Goal: Task Accomplishment & Management: Use online tool/utility

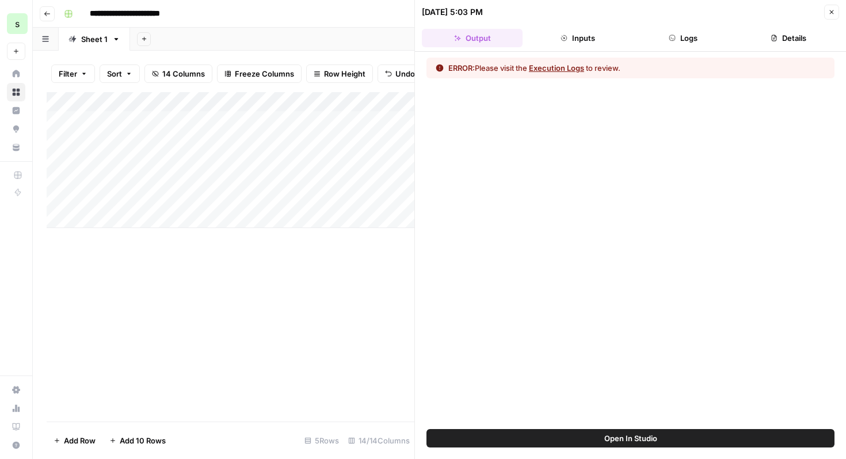
click at [580, 70] on button "Execution Logs" at bounding box center [556, 68] width 55 height 12
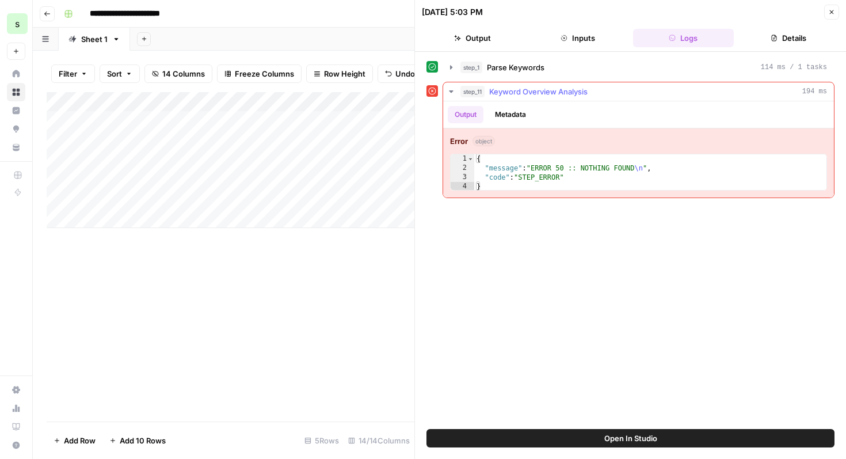
type textarea "**********"
click at [587, 181] on div "{ "message" : "ERROR 50 :: NOTHING FOUND \n " , "code" : "STEP_ERROR" }" at bounding box center [650, 181] width 352 height 55
click at [427, 95] on div at bounding box center [433, 91] width 12 height 12
click at [431, 93] on icon at bounding box center [432, 91] width 8 height 8
click at [454, 93] on icon "button" at bounding box center [451, 91] width 9 height 9
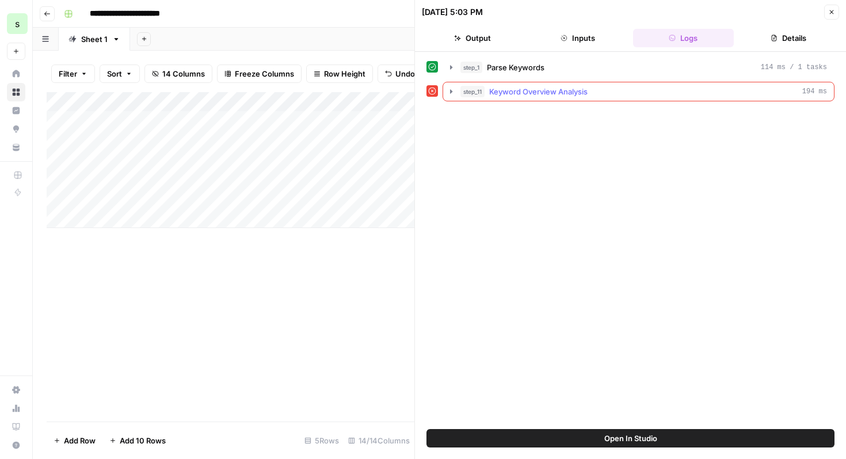
click at [453, 93] on icon "button" at bounding box center [451, 91] width 9 height 9
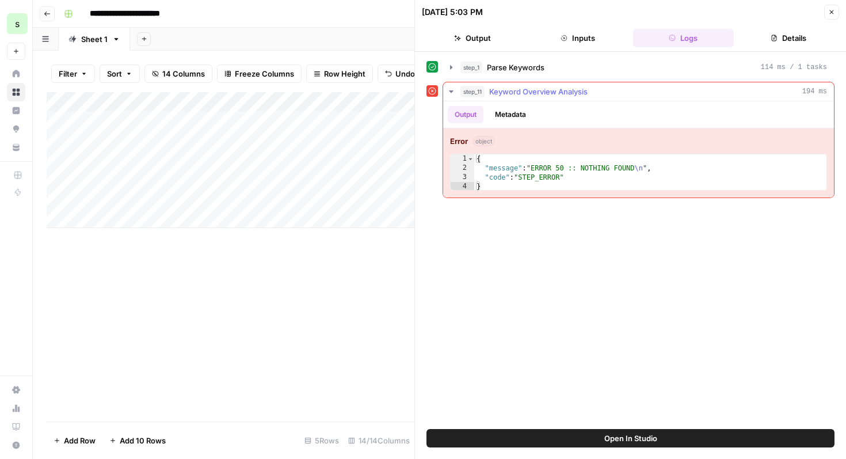
click at [548, 191] on div "Error object 1 2 3 4 { "message" : "ERROR 50 :: NOTHING FOUND \n " , "code" : "…" at bounding box center [638, 162] width 391 height 69
click at [453, 68] on icon "button" at bounding box center [451, 67] width 9 height 9
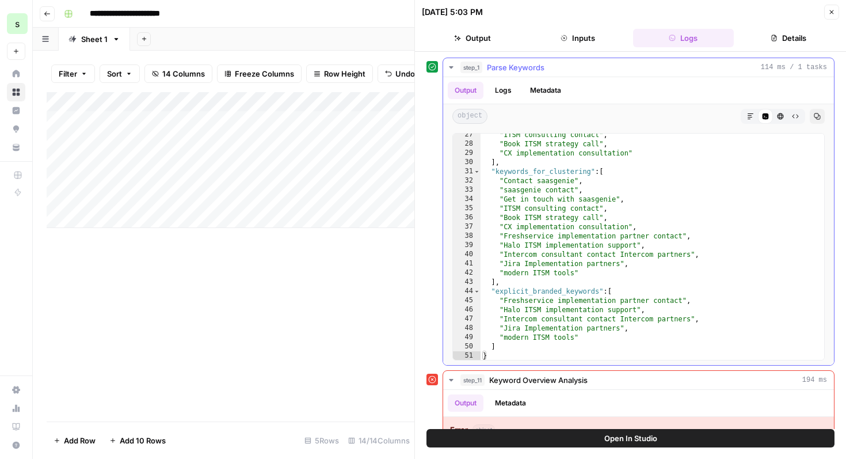
scroll to position [63, 0]
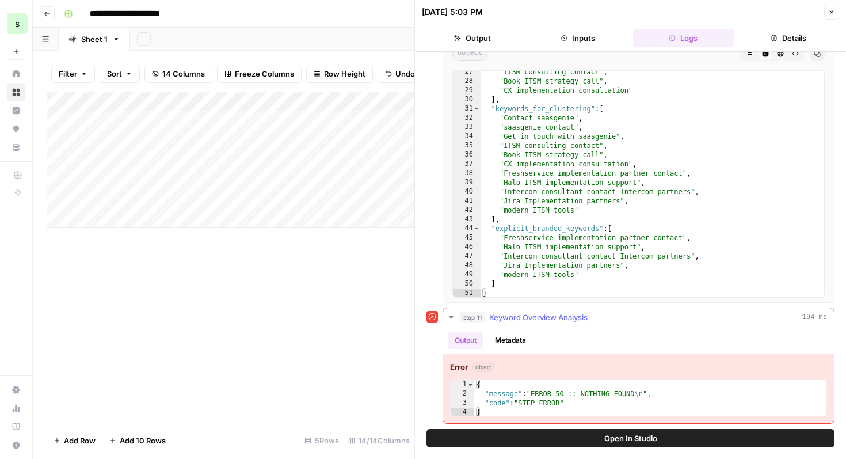
click at [508, 336] on button "Metadata" at bounding box center [510, 340] width 45 height 17
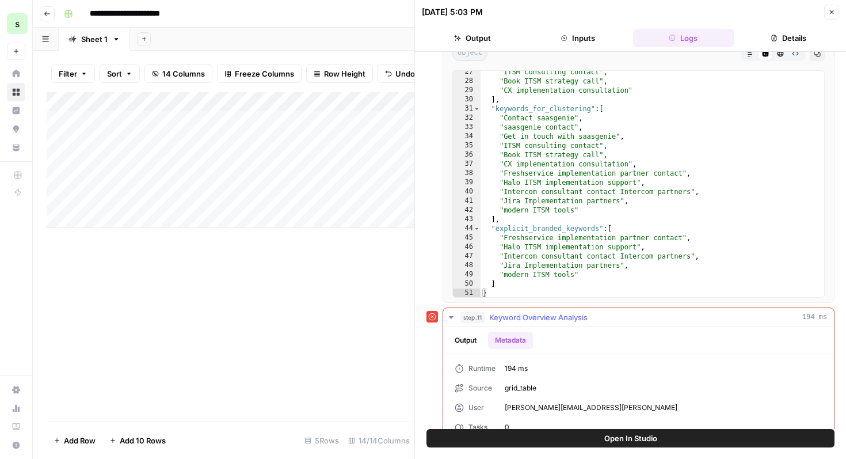
click at [467, 341] on button "Output" at bounding box center [466, 340] width 36 height 17
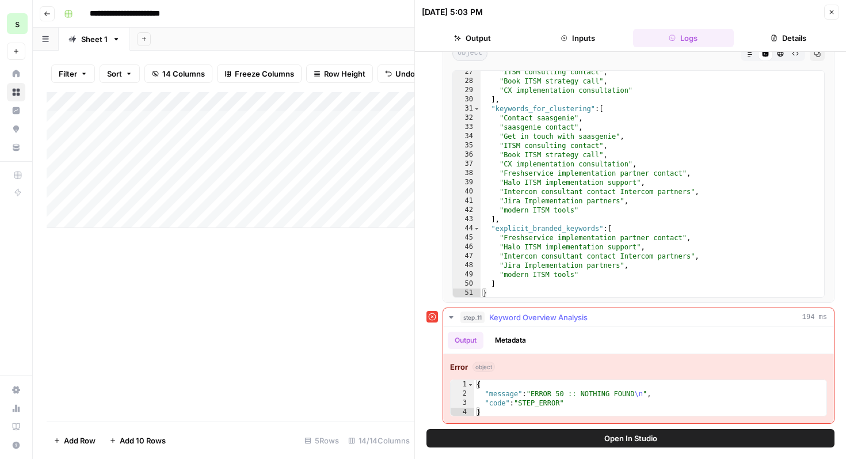
scroll to position [63, 0]
click at [614, 440] on span "Open In Studio" at bounding box center [631, 438] width 53 height 12
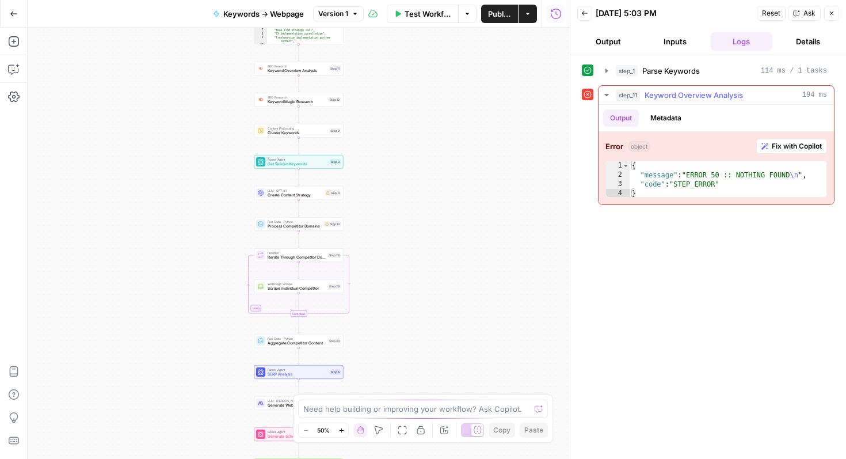
click at [807, 147] on span "Fix with Copilot" at bounding box center [797, 146] width 50 height 10
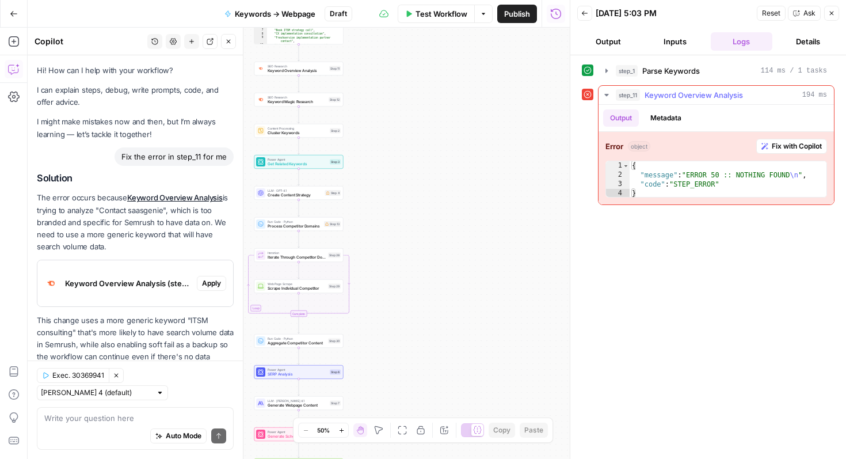
scroll to position [25, 0]
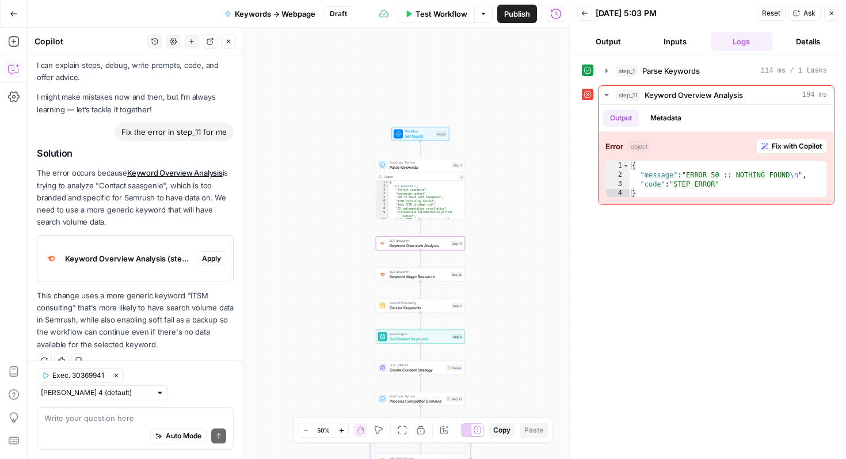
click at [215, 255] on span "Apply" at bounding box center [211, 258] width 19 height 10
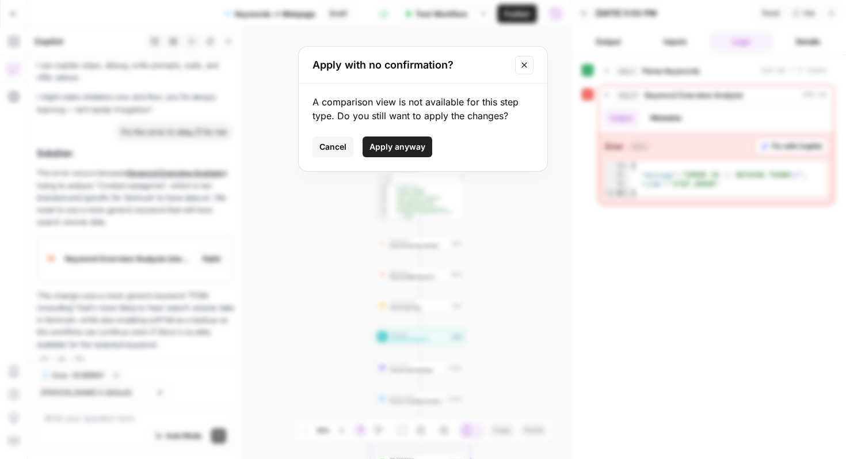
click at [417, 145] on span "Apply anyway" at bounding box center [398, 147] width 56 height 12
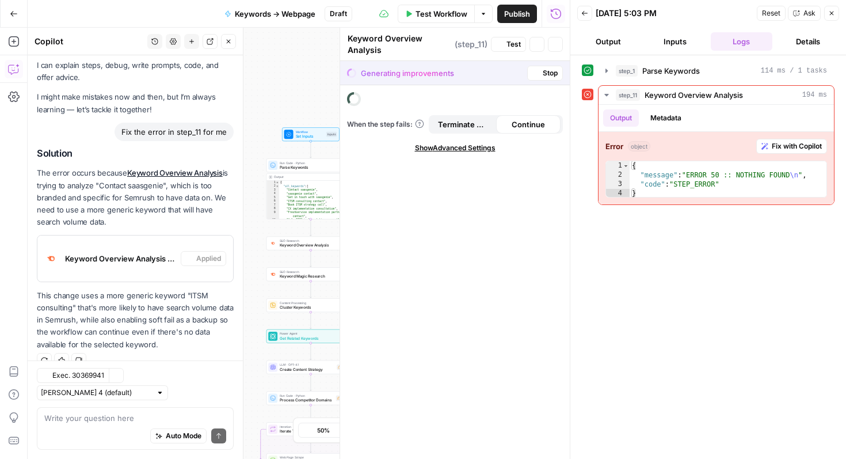
scroll to position [43, 0]
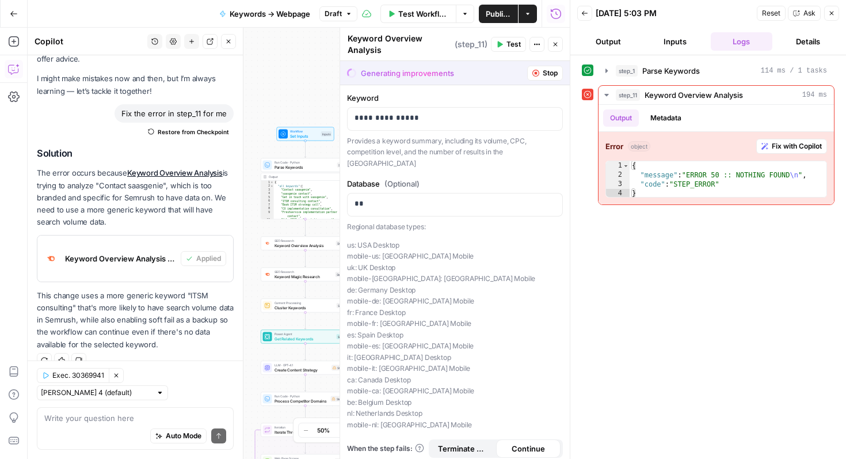
click at [831, 12] on icon "button" at bounding box center [831, 13] width 7 height 7
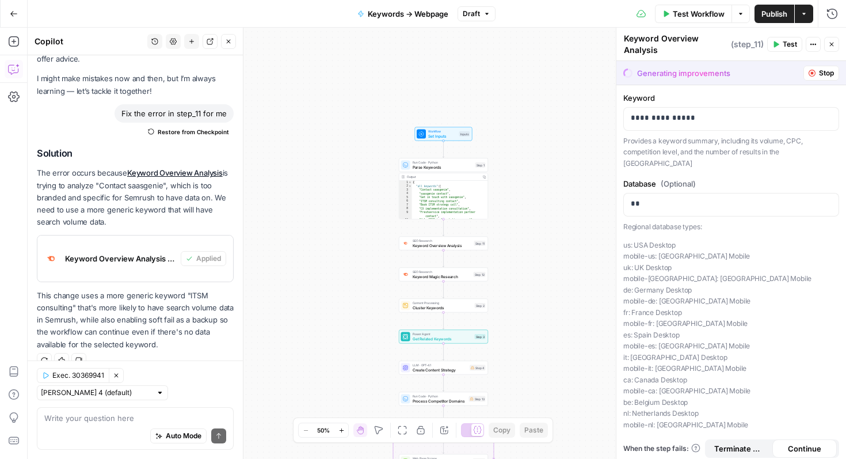
click at [784, 43] on span "Test" at bounding box center [790, 44] width 14 height 10
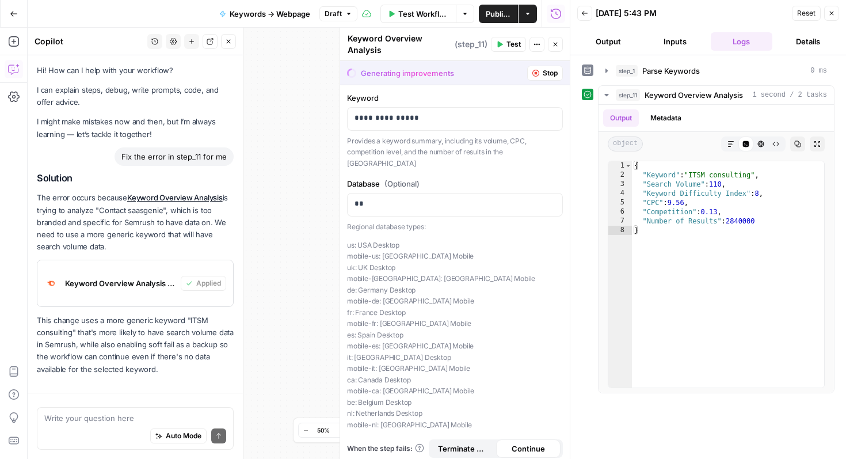
scroll to position [43, 0]
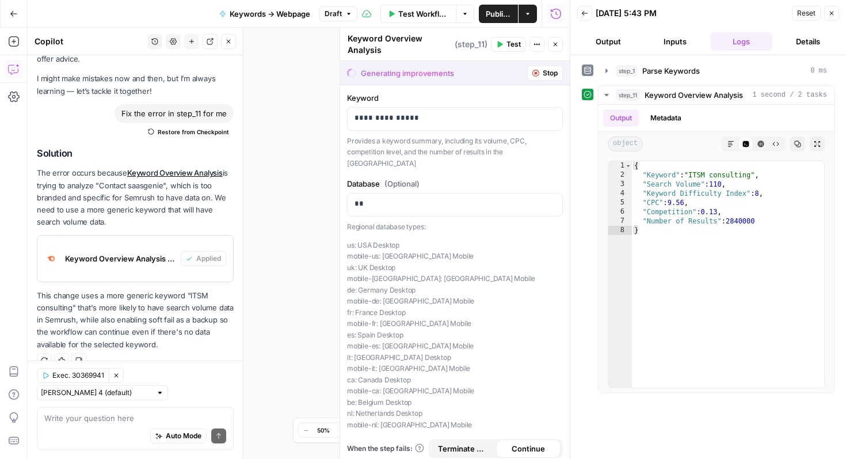
click at [837, 11] on button "Close" at bounding box center [831, 13] width 15 height 15
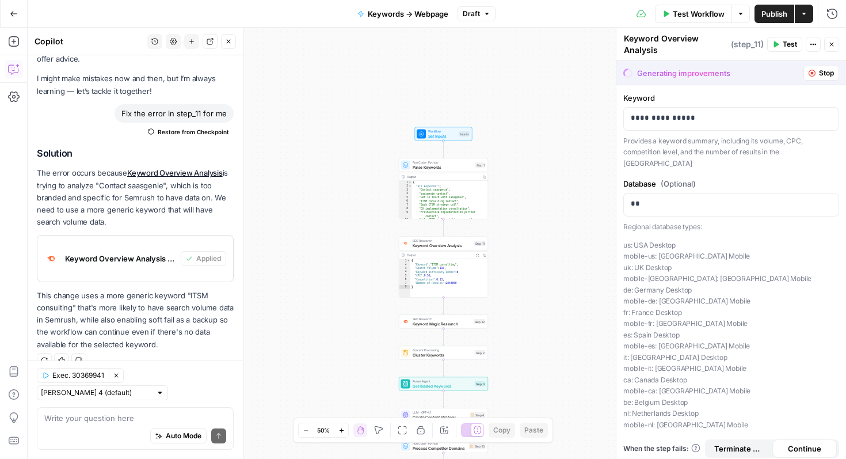
click at [802, 7] on button "Actions" at bounding box center [804, 14] width 18 height 18
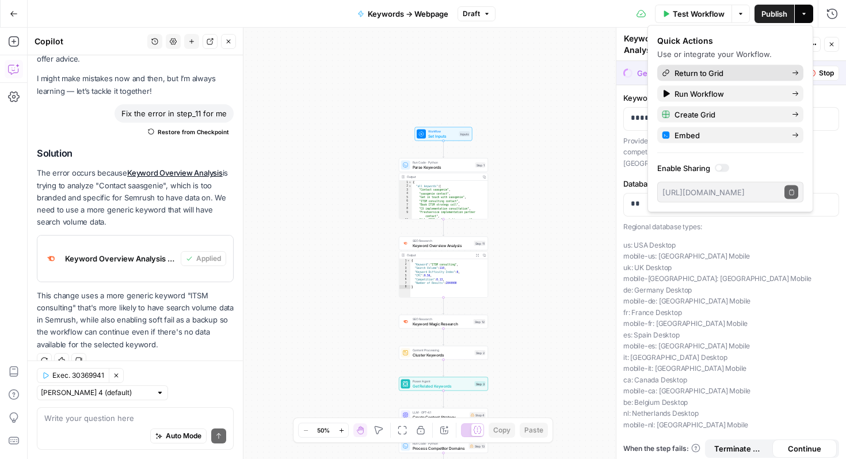
click at [748, 73] on span "Return to Grid" at bounding box center [729, 73] width 108 height 12
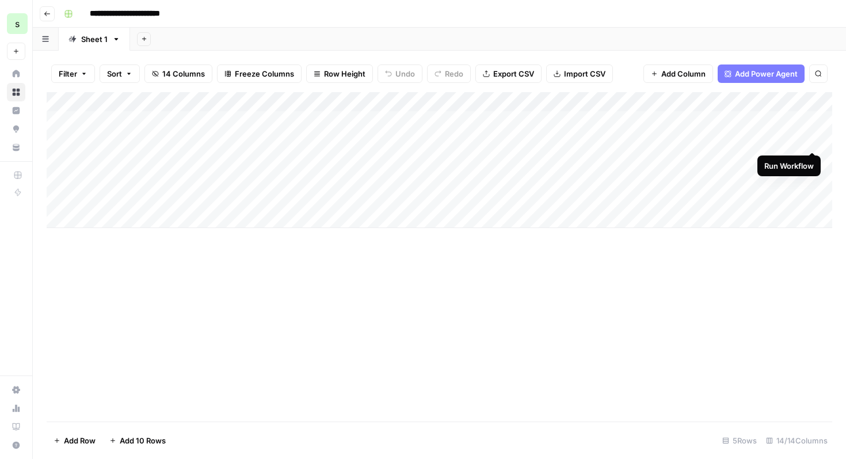
click at [813, 142] on div "Add Column" at bounding box center [440, 160] width 786 height 136
click at [716, 145] on div "Add Column" at bounding box center [440, 160] width 786 height 136
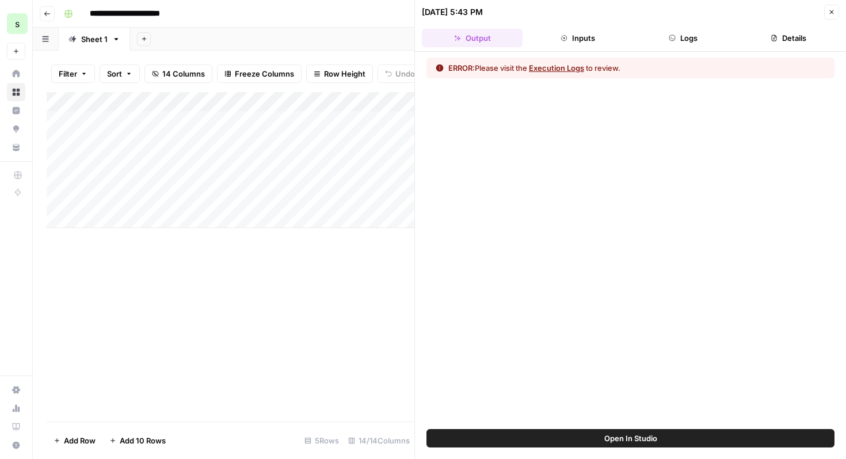
click at [570, 69] on button "Execution Logs" at bounding box center [556, 68] width 55 height 12
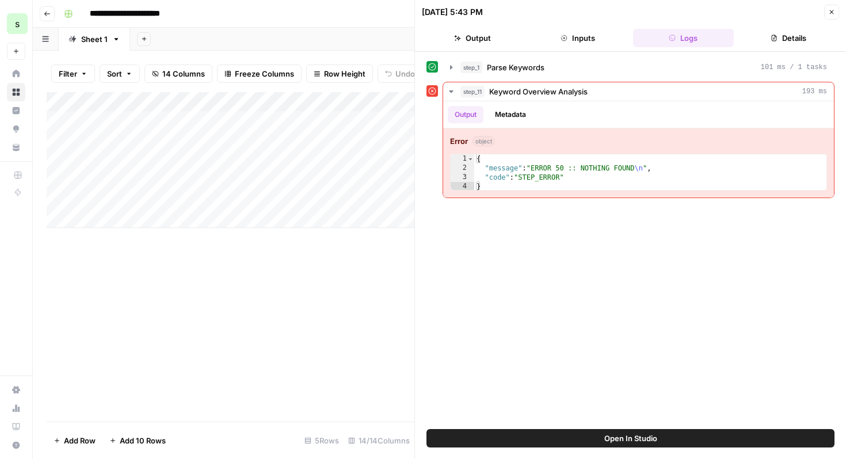
click at [596, 440] on button "Open In Studio" at bounding box center [631, 438] width 408 height 18
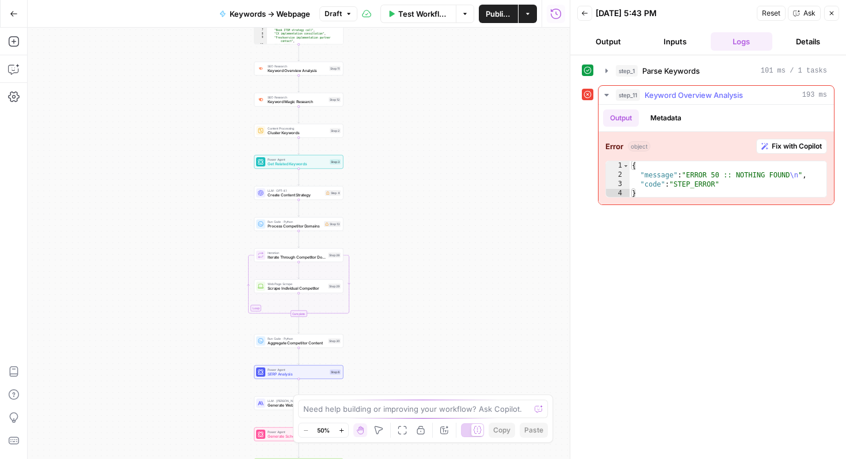
click at [796, 145] on span "Fix with Copilot" at bounding box center [797, 146] width 50 height 10
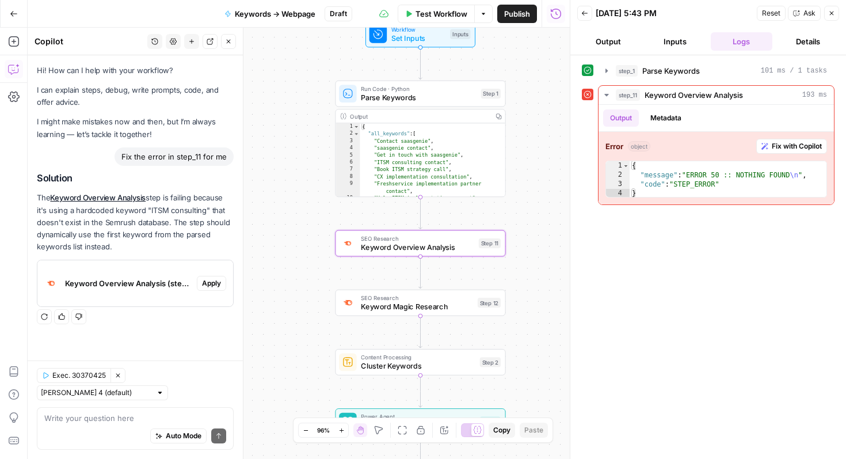
click at [215, 279] on span "Apply" at bounding box center [211, 283] width 19 height 10
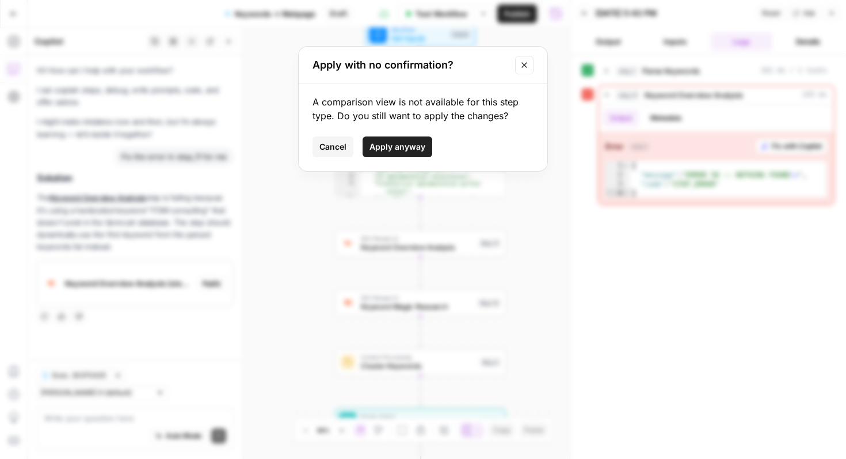
click at [413, 153] on button "Apply anyway" at bounding box center [398, 146] width 70 height 21
